Goal: Information Seeking & Learning: Learn about a topic

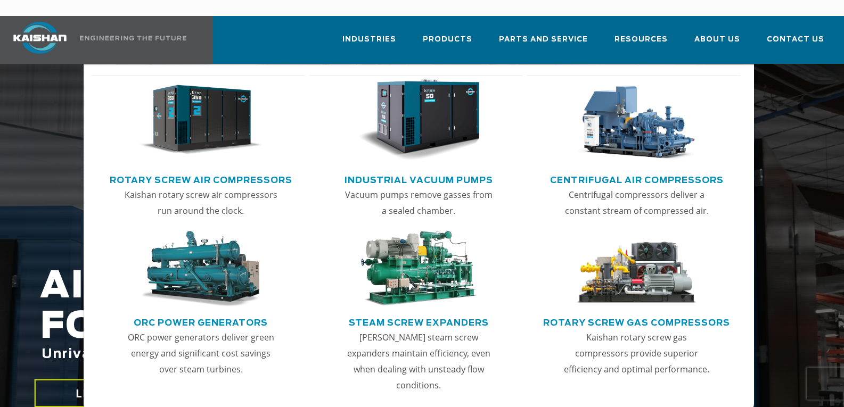
click at [219, 142] on img "Main menu" at bounding box center [200, 120] width 122 height 82
click at [188, 171] on link "Rotary Screw Air Compressors" at bounding box center [201, 179] width 183 height 16
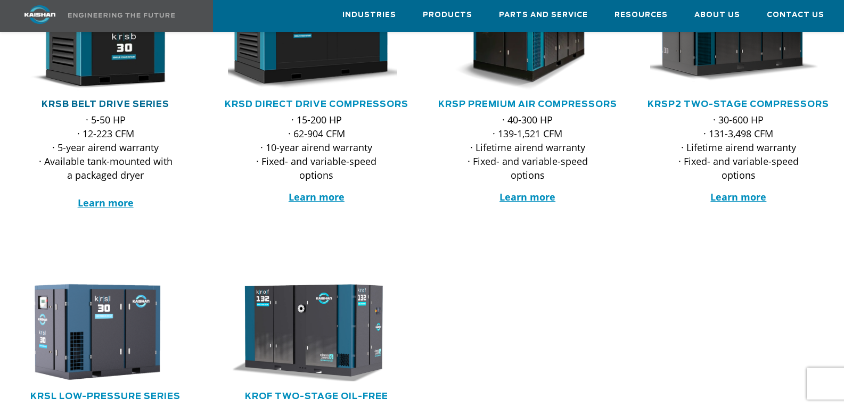
scroll to position [243, 0]
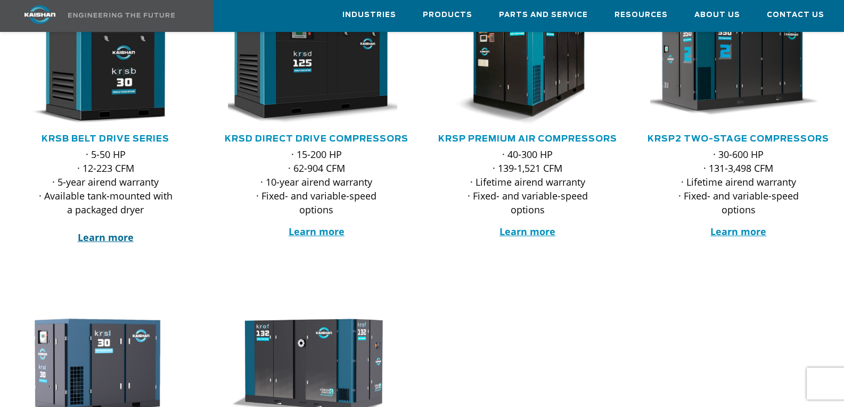
click at [102, 231] on strong "Learn more" at bounding box center [106, 237] width 56 height 13
